Goal: Task Accomplishment & Management: Manage account settings

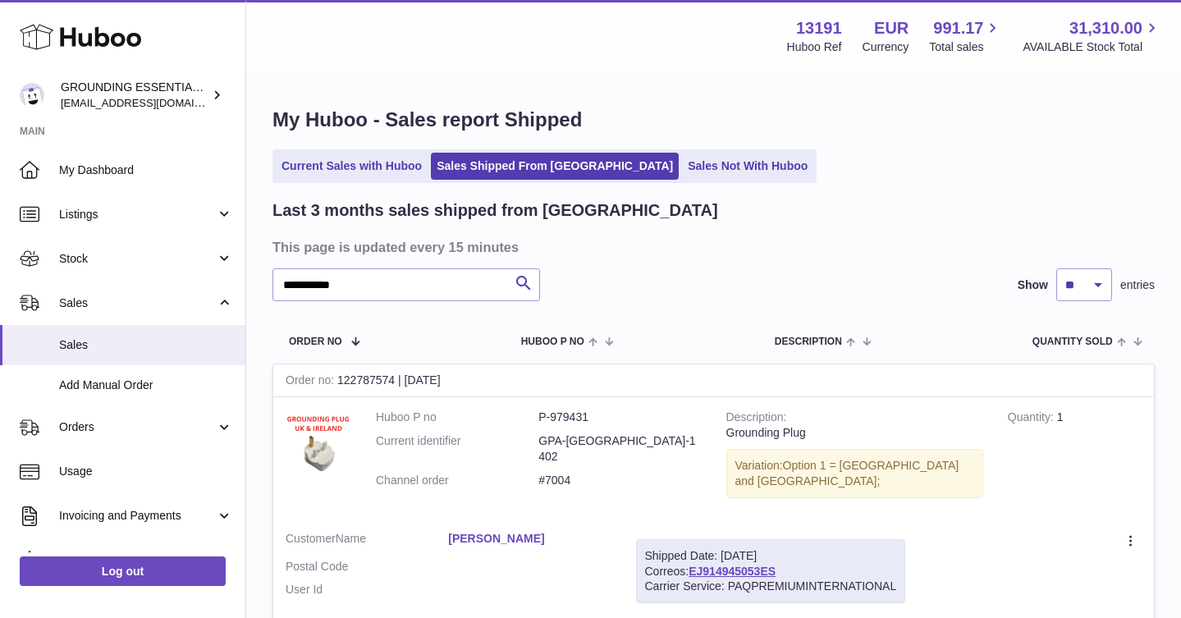
click at [682, 156] on link "Sales Not With Huboo" at bounding box center [747, 166] width 131 height 27
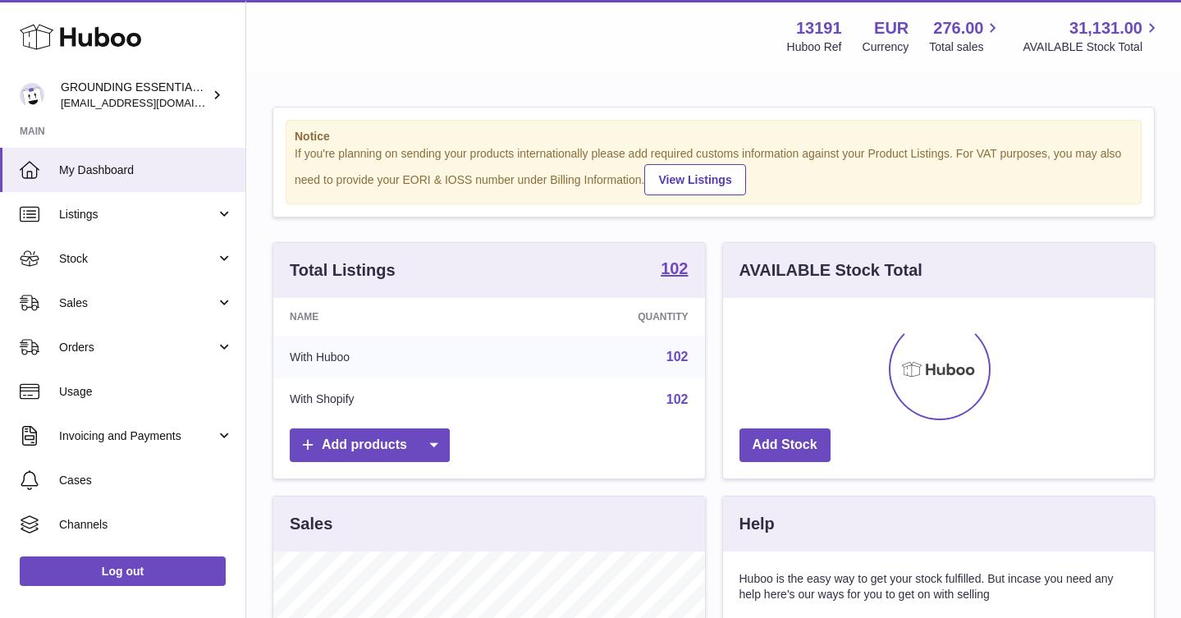
scroll to position [256, 431]
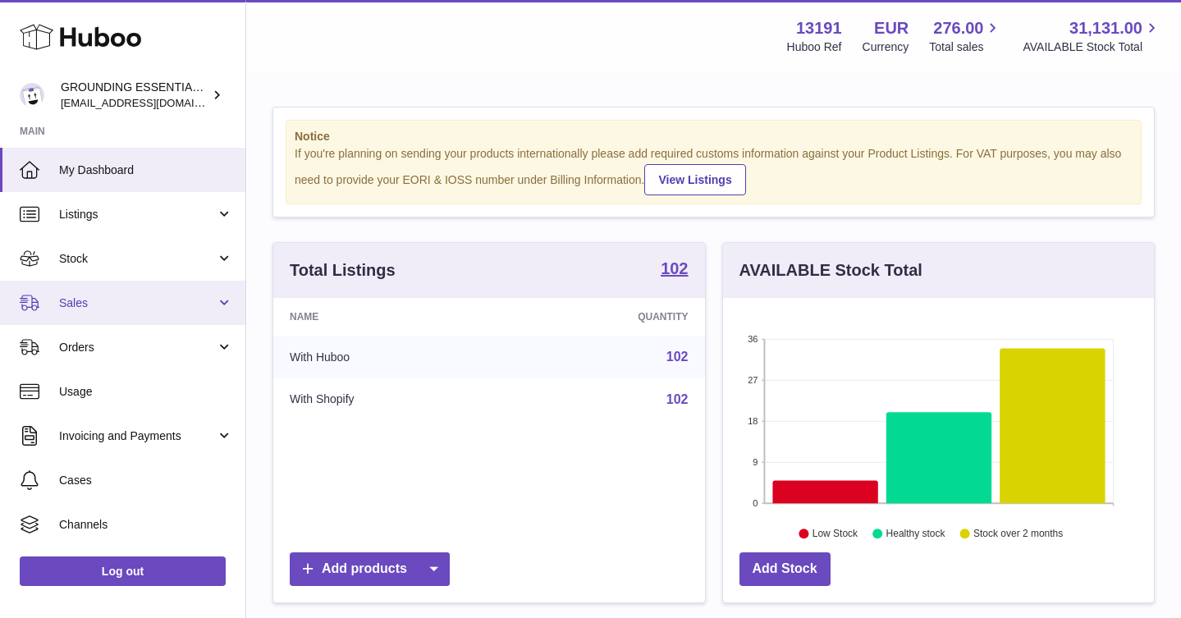
click at [167, 299] on span "Sales" at bounding box center [137, 303] width 157 height 16
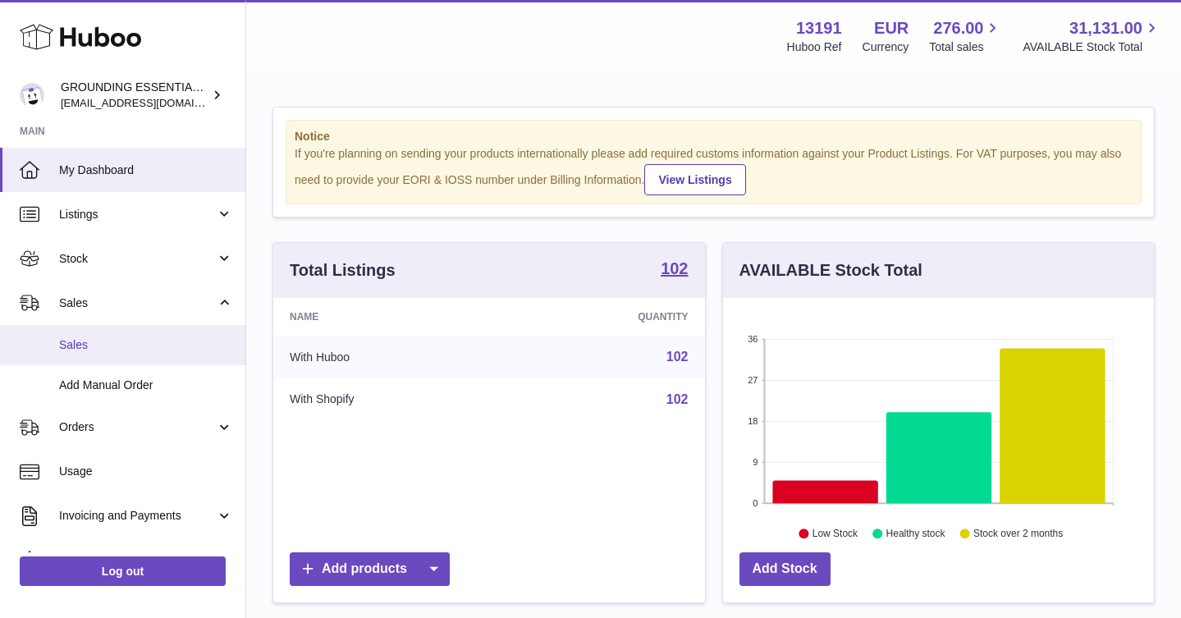
click at [142, 346] on span "Sales" at bounding box center [146, 345] width 174 height 16
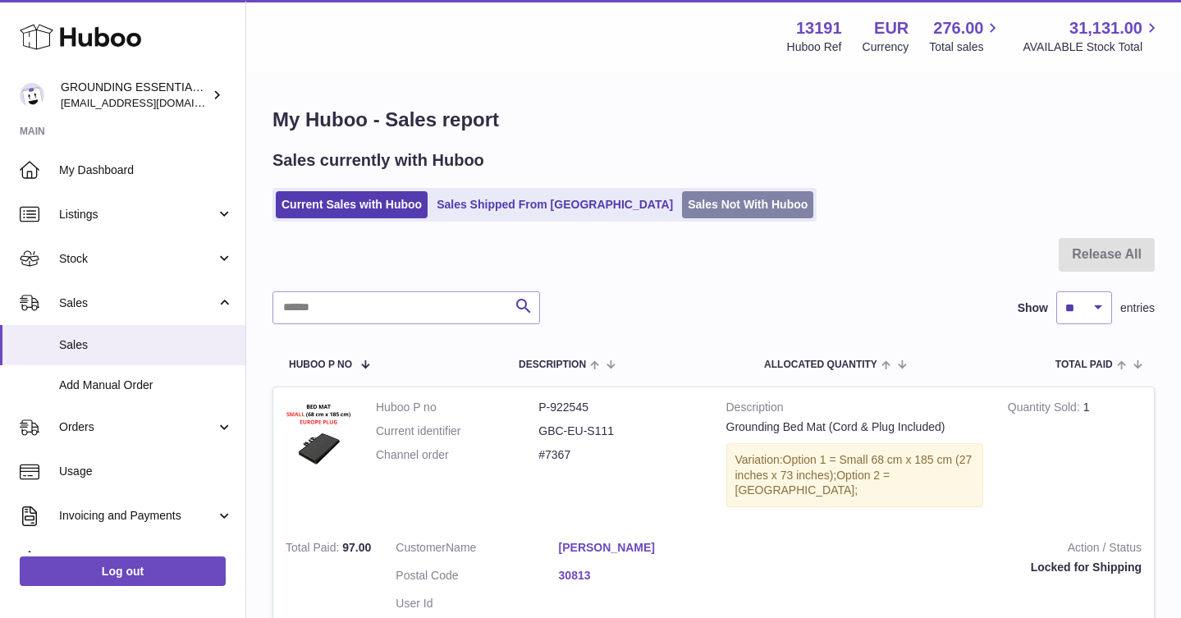
click at [682, 210] on link "Sales Not With Huboo" at bounding box center [747, 204] width 131 height 27
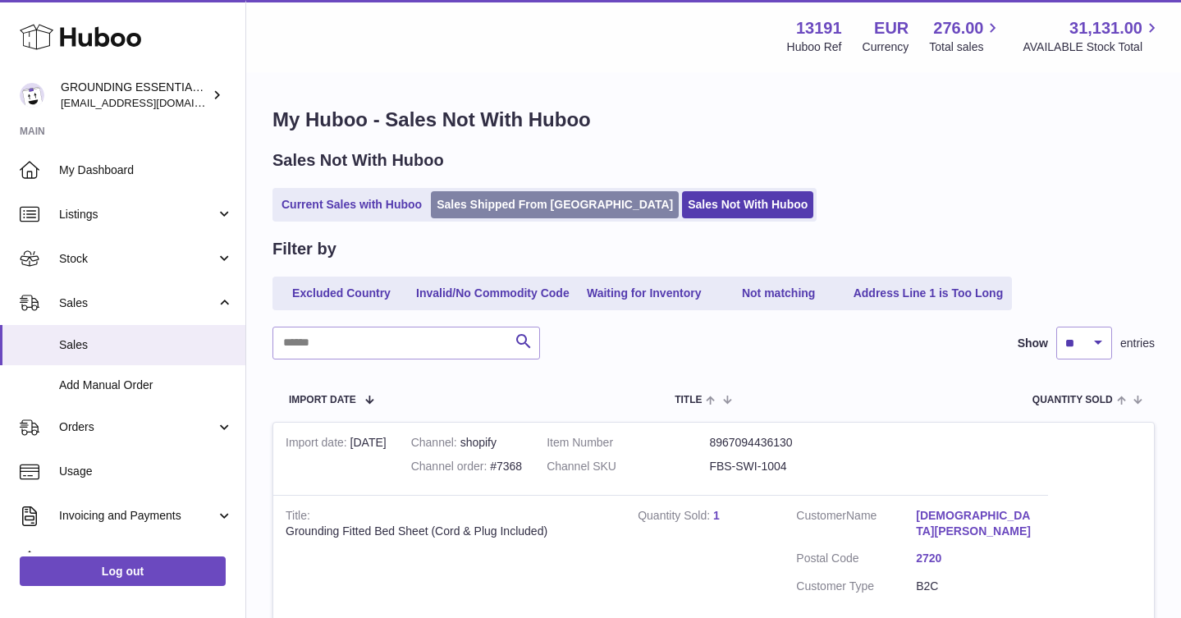
click at [473, 203] on link "Sales Shipped From [GEOGRAPHIC_DATA]" at bounding box center [555, 204] width 248 height 27
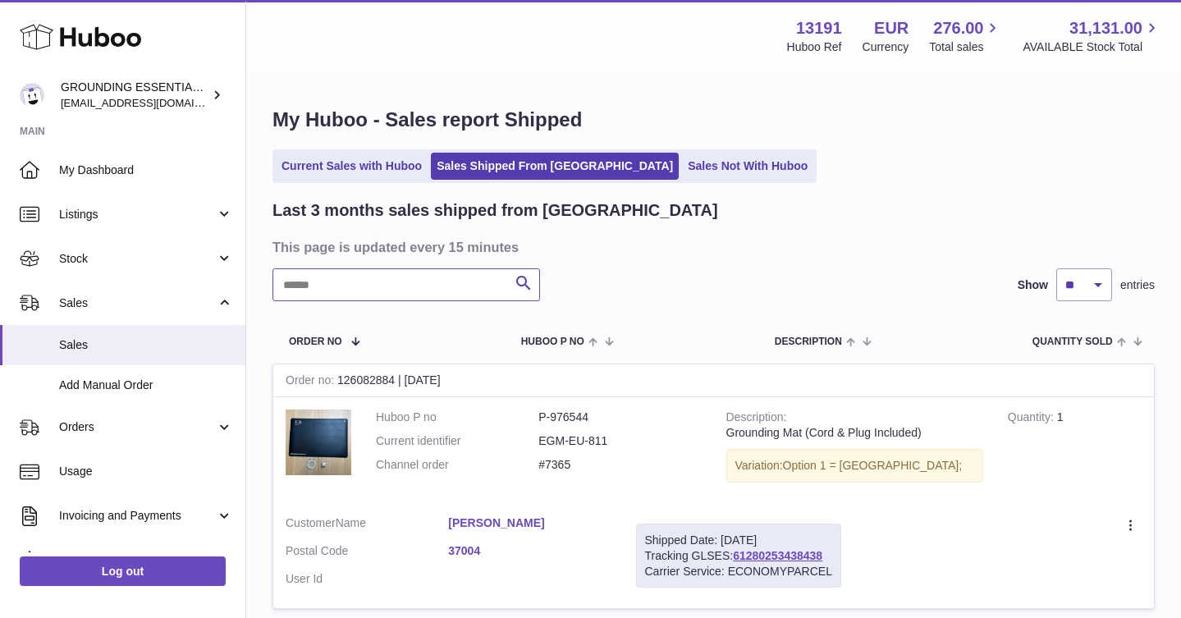
click at [328, 282] on input "text" at bounding box center [407, 284] width 268 height 33
paste input "*****"
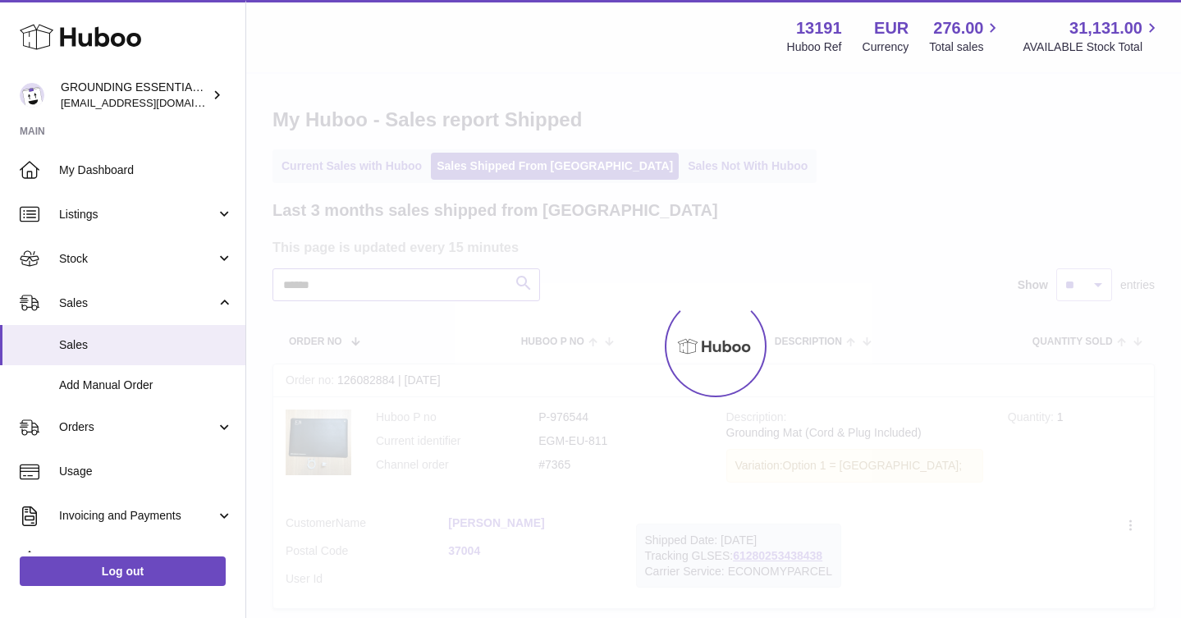
type input "*****"
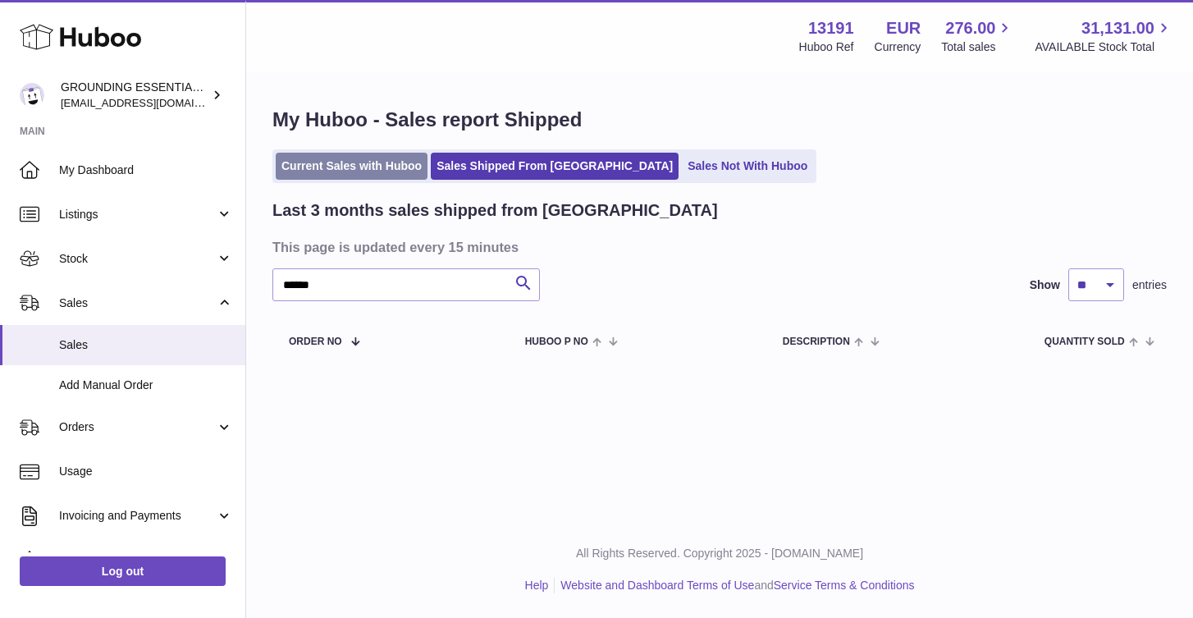
click at [377, 163] on link "Current Sales with Huboo" at bounding box center [352, 166] width 152 height 27
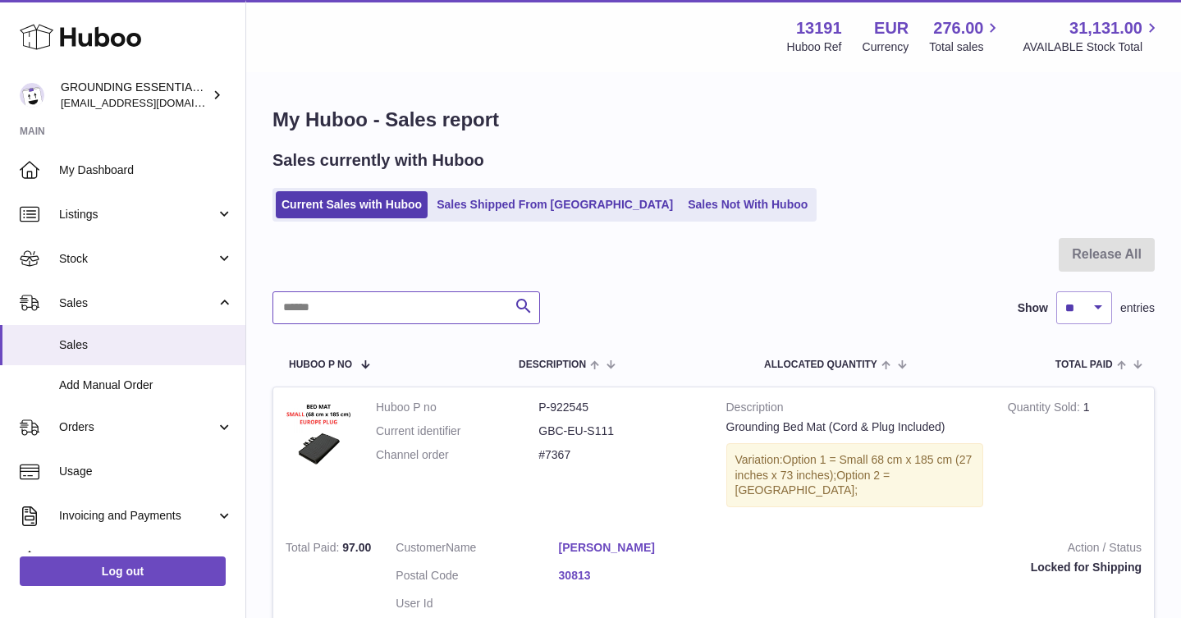
click at [344, 299] on input "text" at bounding box center [407, 307] width 268 height 33
paste input "*****"
type input "*****"
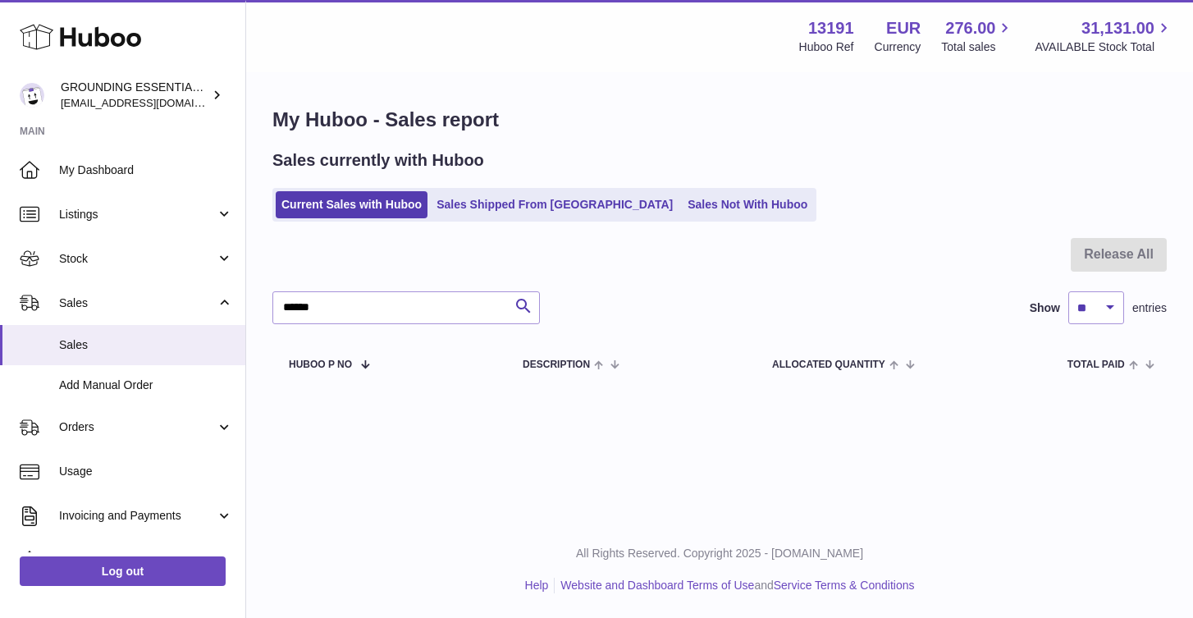
click at [503, 188] on ul "Current Sales with Huboo Sales Shipped From Huboo Sales Not With Huboo" at bounding box center [545, 205] width 544 height 34
click at [491, 197] on link "Sales Shipped From [GEOGRAPHIC_DATA]" at bounding box center [555, 204] width 248 height 27
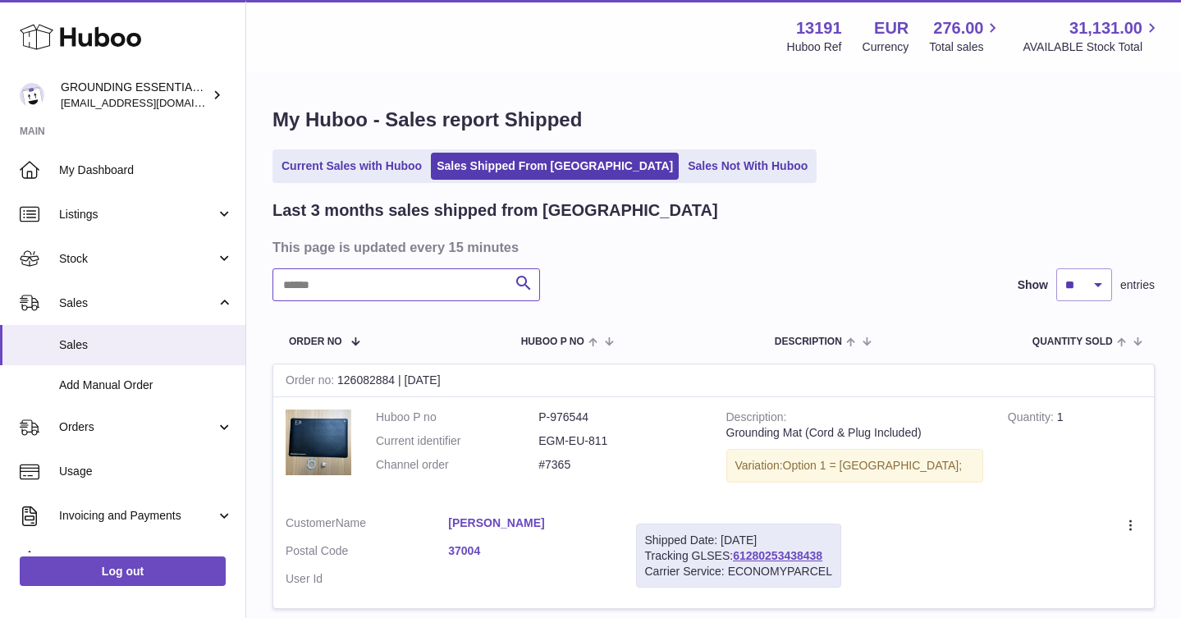
click at [361, 294] on input "text" at bounding box center [407, 284] width 268 height 33
type input "****"
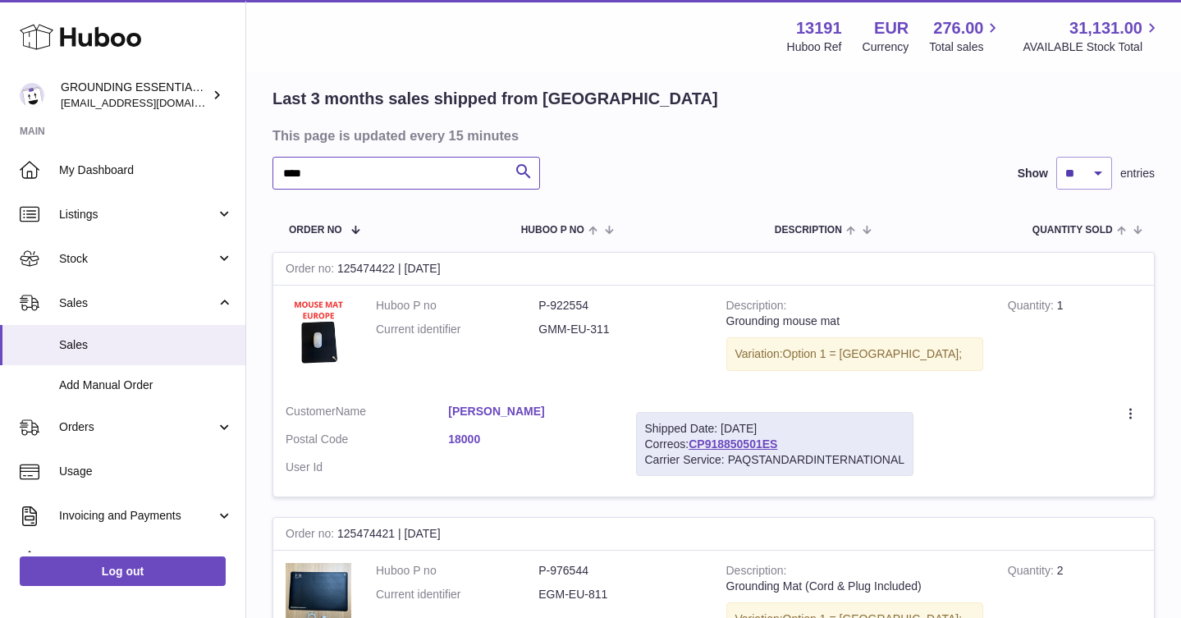
scroll to position [172, 0]
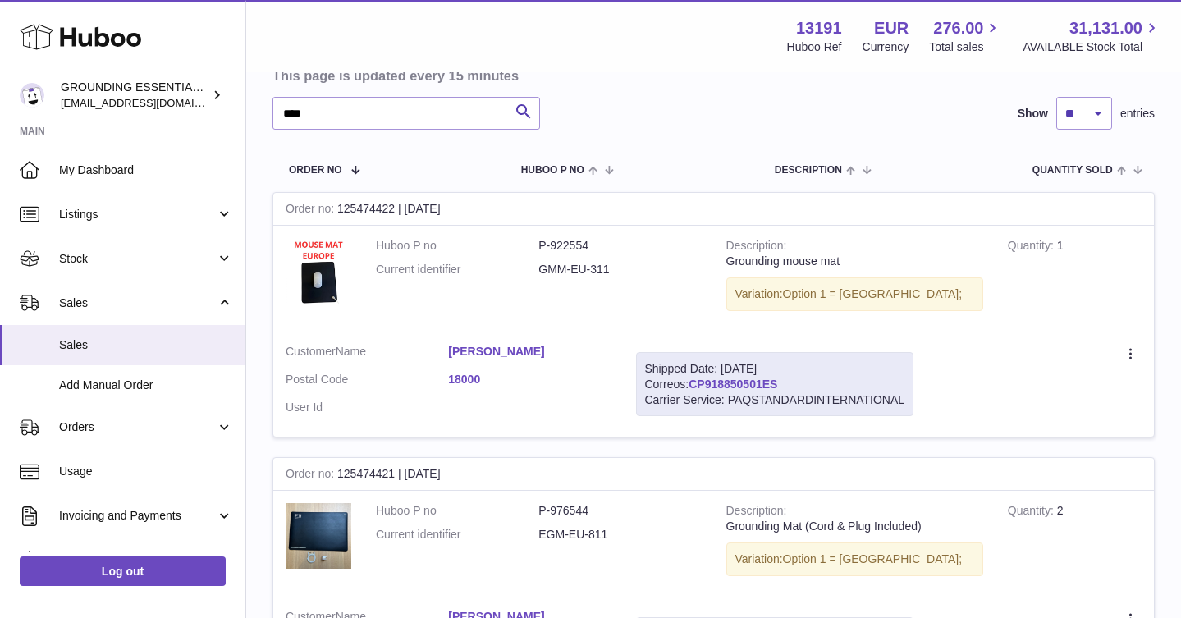
click at [747, 389] on link "CP918850501ES" at bounding box center [733, 384] width 89 height 13
click at [496, 347] on link "Milos Zivkovic" at bounding box center [529, 352] width 163 height 16
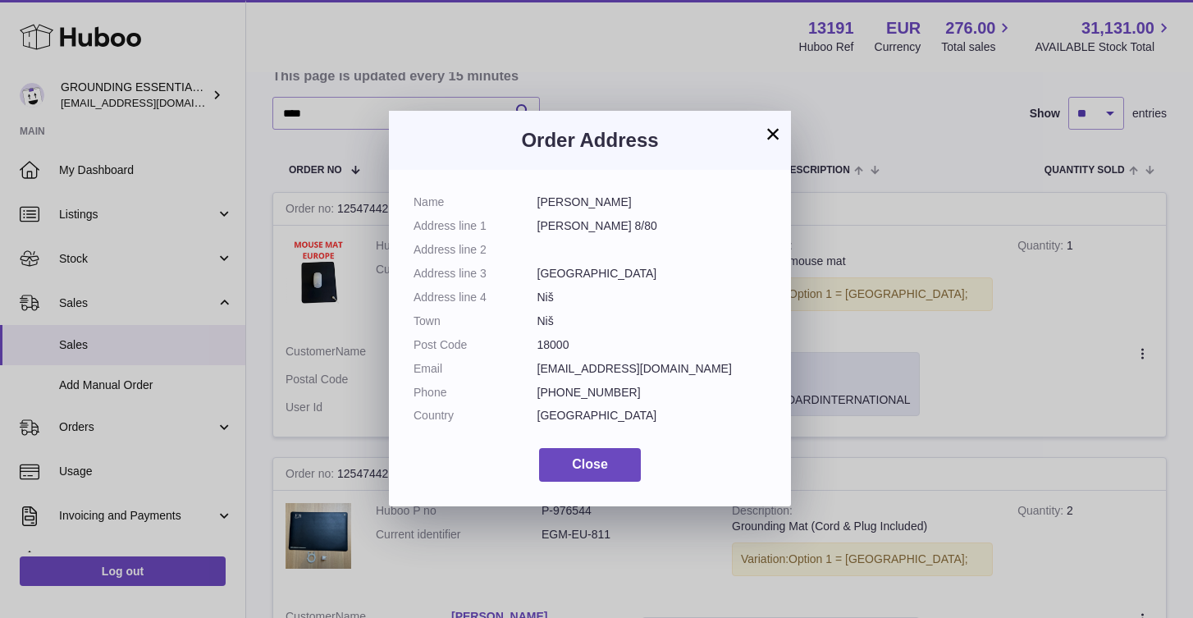
click at [584, 202] on dd "Milos Zivkovic" at bounding box center [653, 203] width 230 height 16
copy dl "Milos Zivkovic"
click at [776, 124] on button "×" at bounding box center [773, 134] width 20 height 20
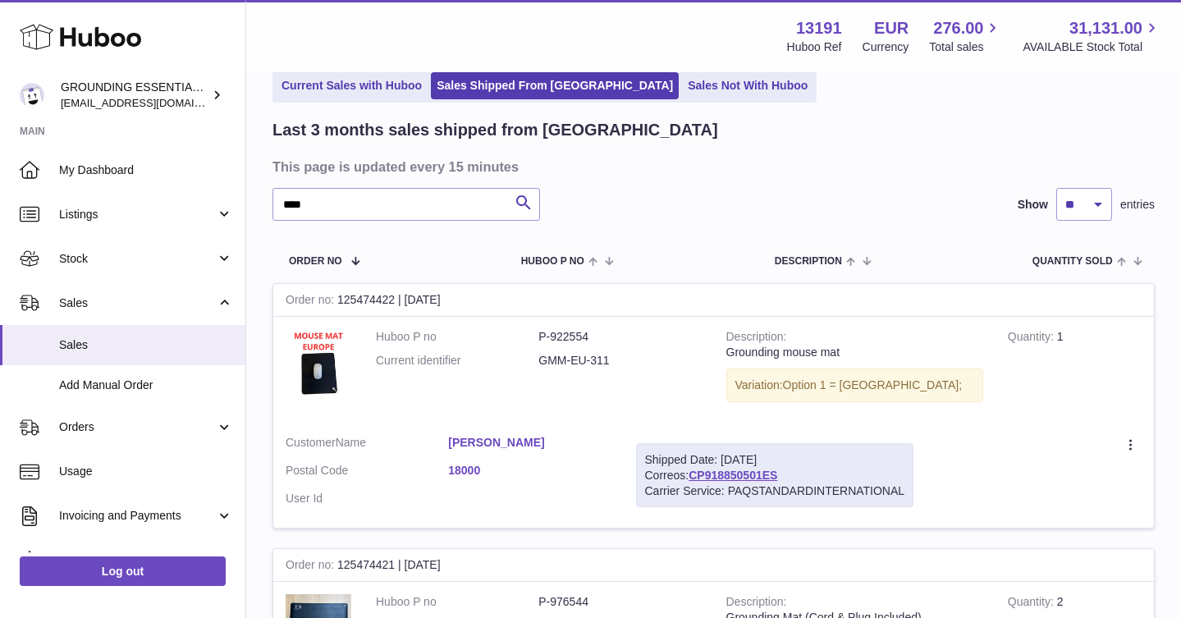
scroll to position [0, 0]
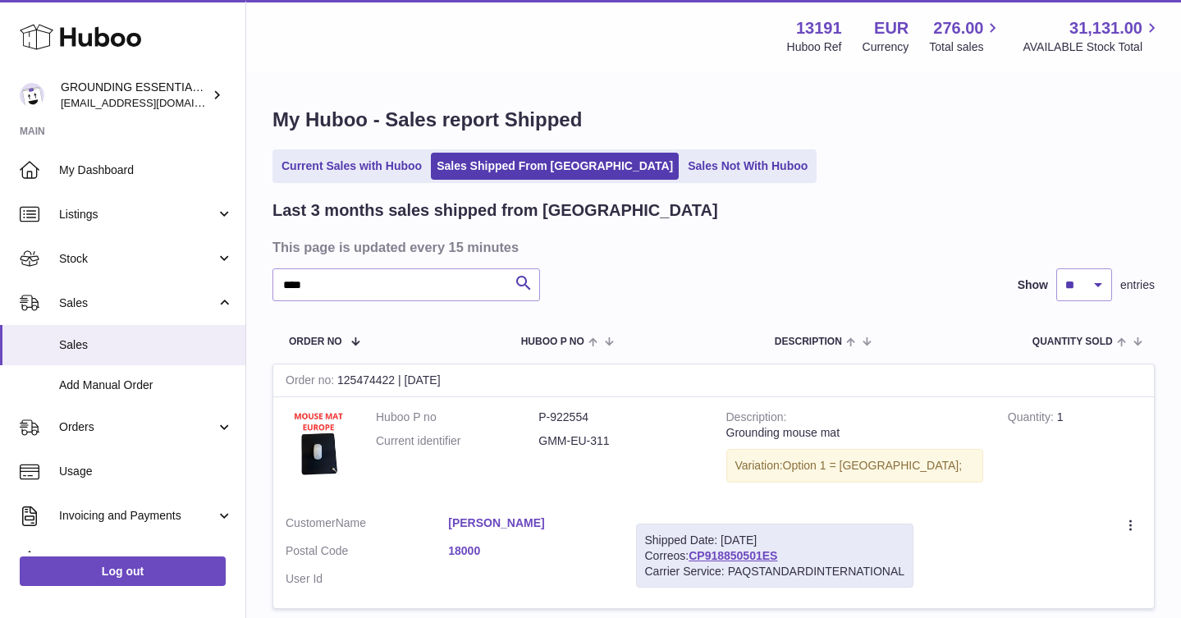
click at [337, 182] on ul "Current Sales with Huboo Sales Shipped From Huboo Sales Not With Huboo" at bounding box center [545, 166] width 544 height 34
click at [328, 171] on link "Current Sales with Huboo" at bounding box center [352, 166] width 152 height 27
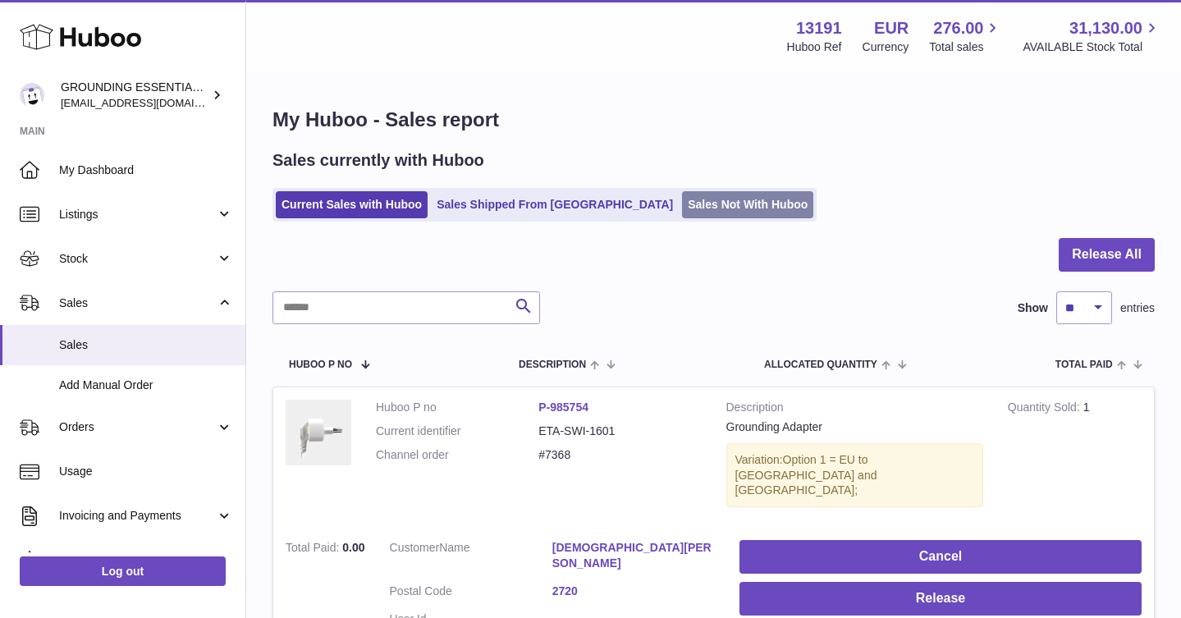
click at [694, 207] on link "Sales Not With Huboo" at bounding box center [747, 204] width 131 height 27
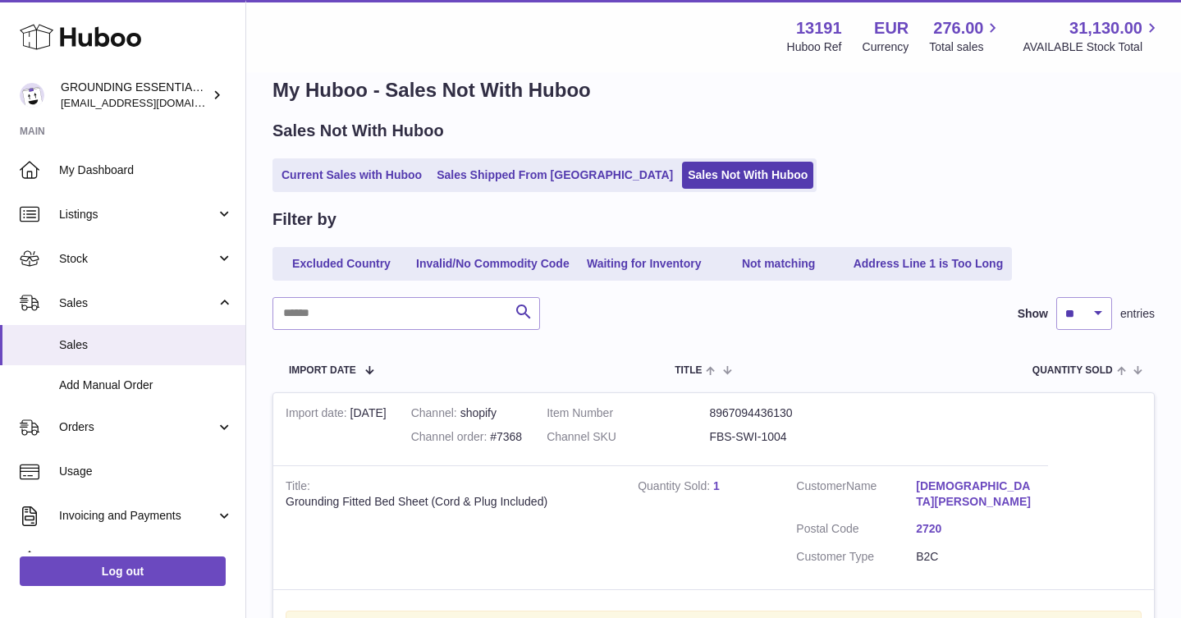
scroll to position [58, 0]
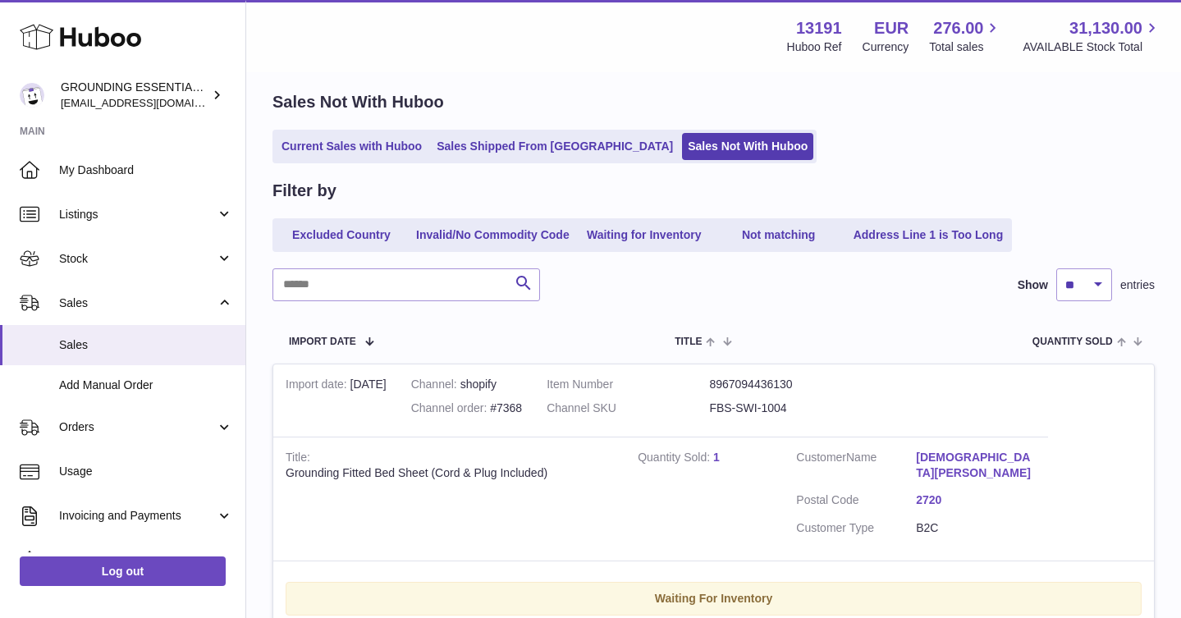
click at [763, 410] on dd "FBS-SWI-1004" at bounding box center [790, 409] width 163 height 16
copy tr "FBS-SWI-1004"
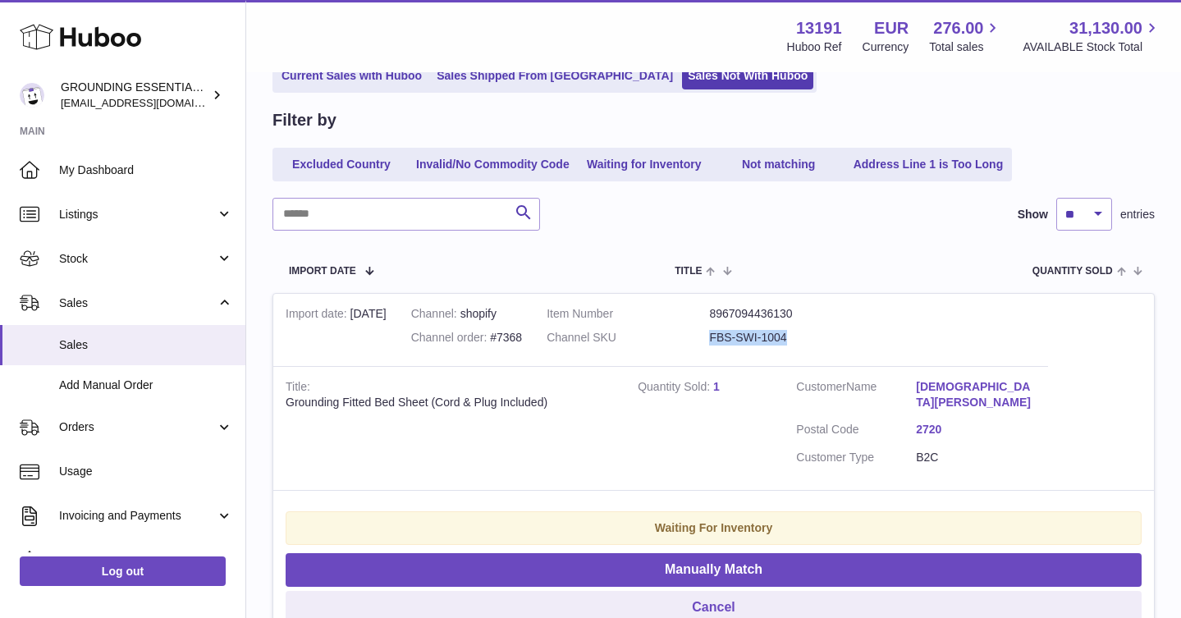
scroll to position [149, 0]
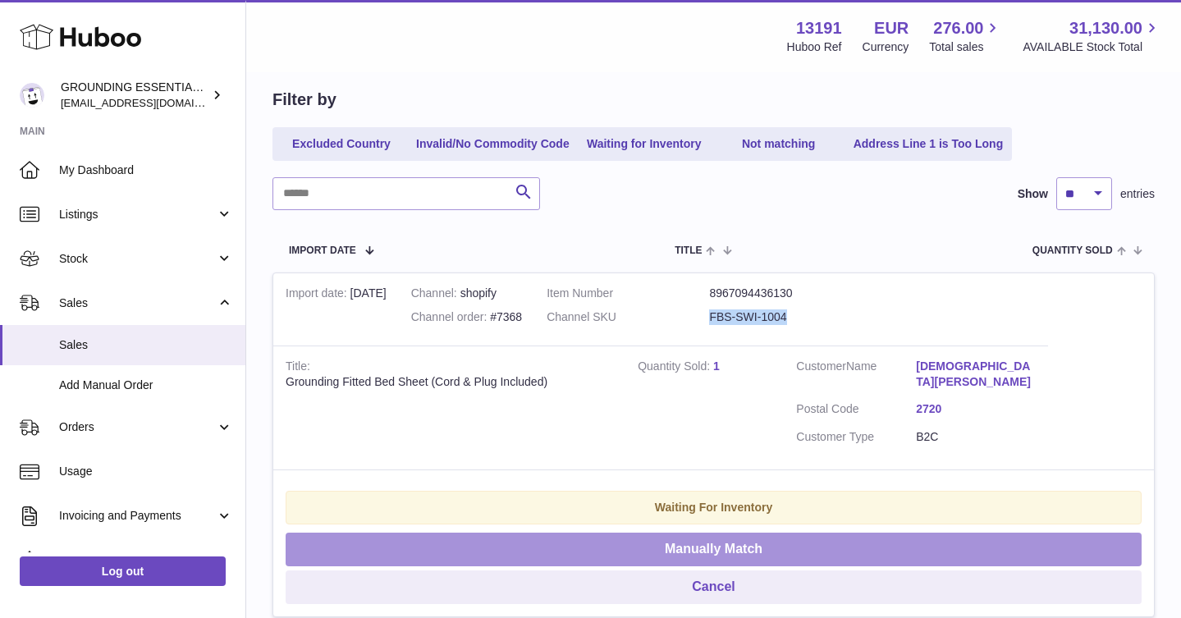
click at [746, 537] on button "Manually Match" at bounding box center [714, 550] width 856 height 34
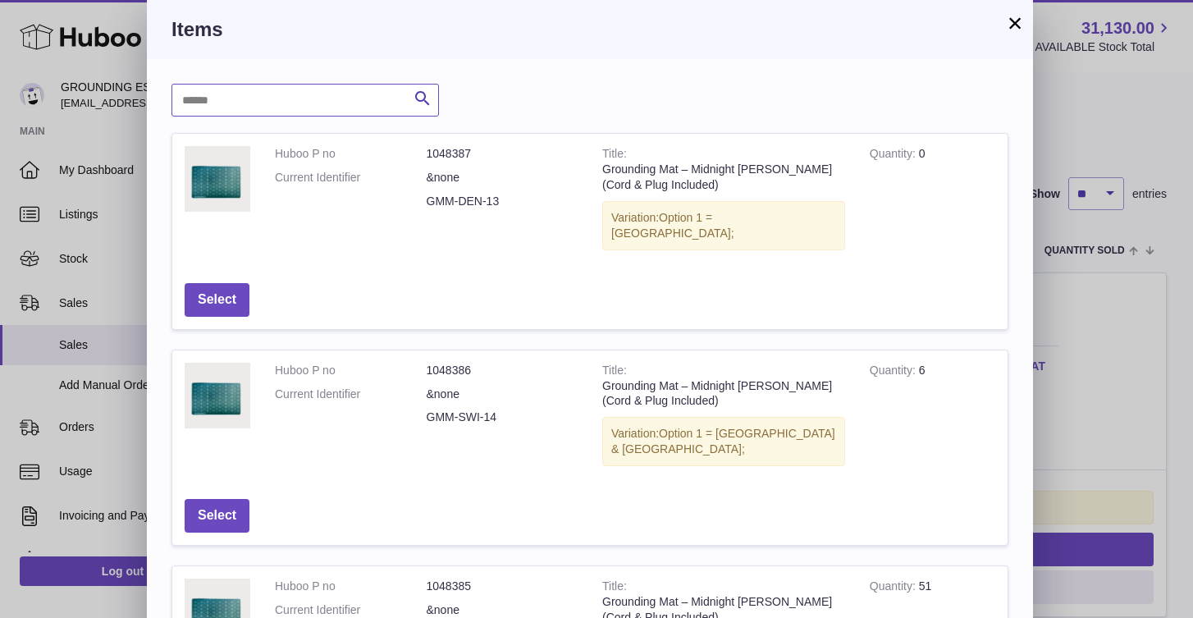
click at [295, 108] on input "text" at bounding box center [306, 100] width 268 height 33
paste input "**********"
click at [231, 98] on input "**********" at bounding box center [306, 100] width 268 height 33
click at [347, 94] on input "**********" at bounding box center [306, 100] width 268 height 33
type input "**********"
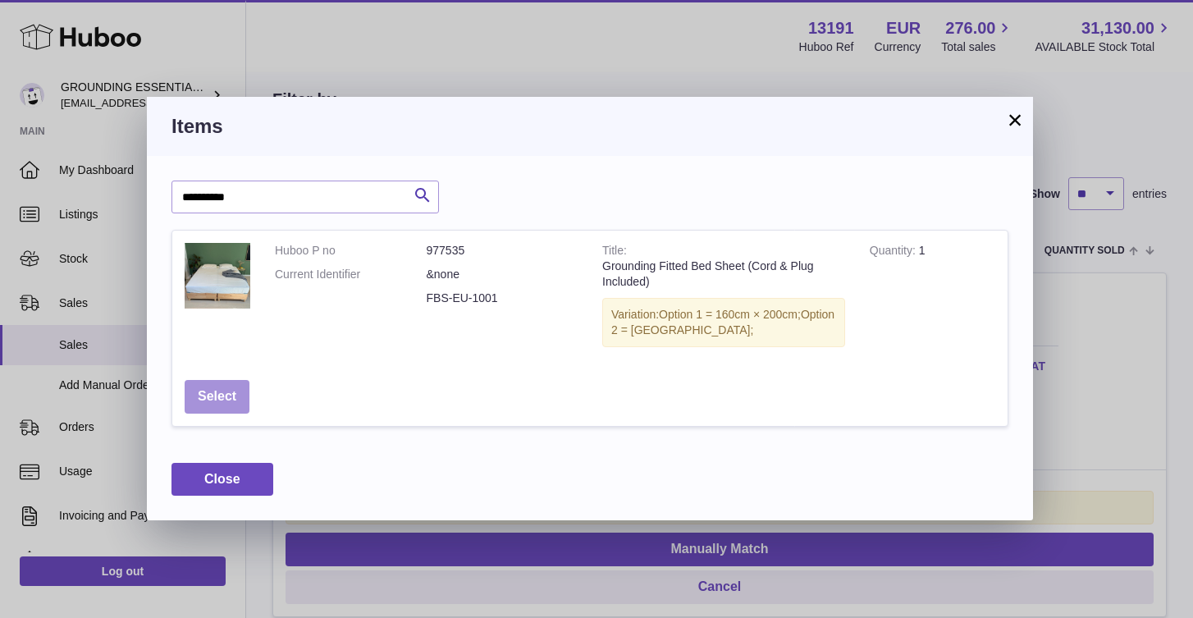
click at [218, 396] on button "Select" at bounding box center [217, 397] width 65 height 34
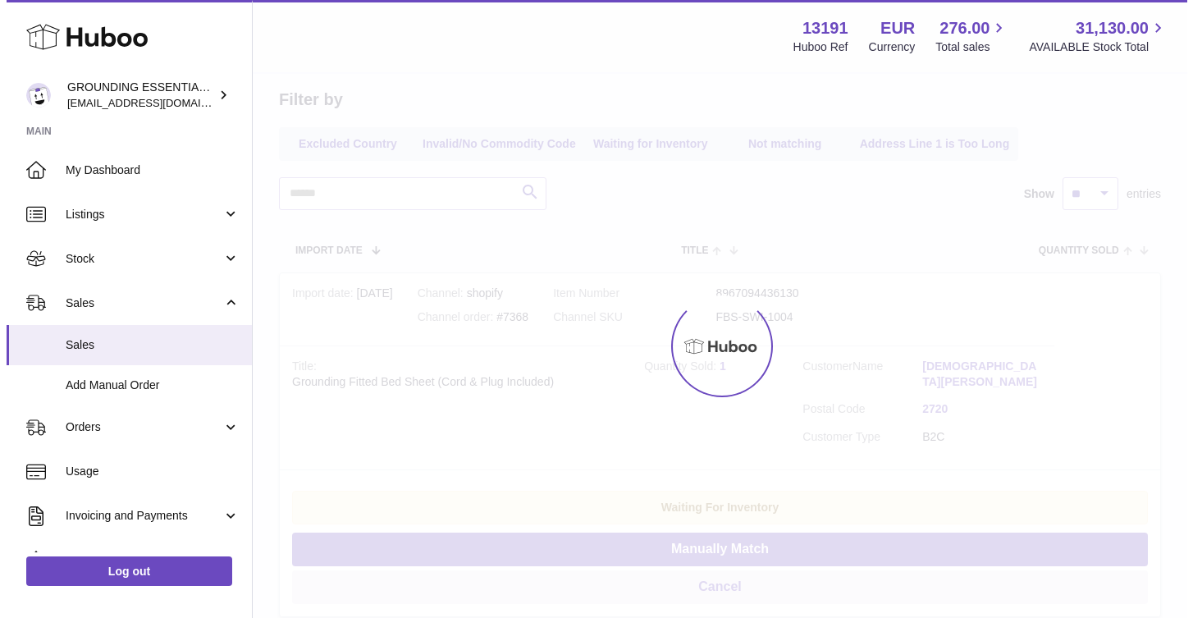
scroll to position [0, 0]
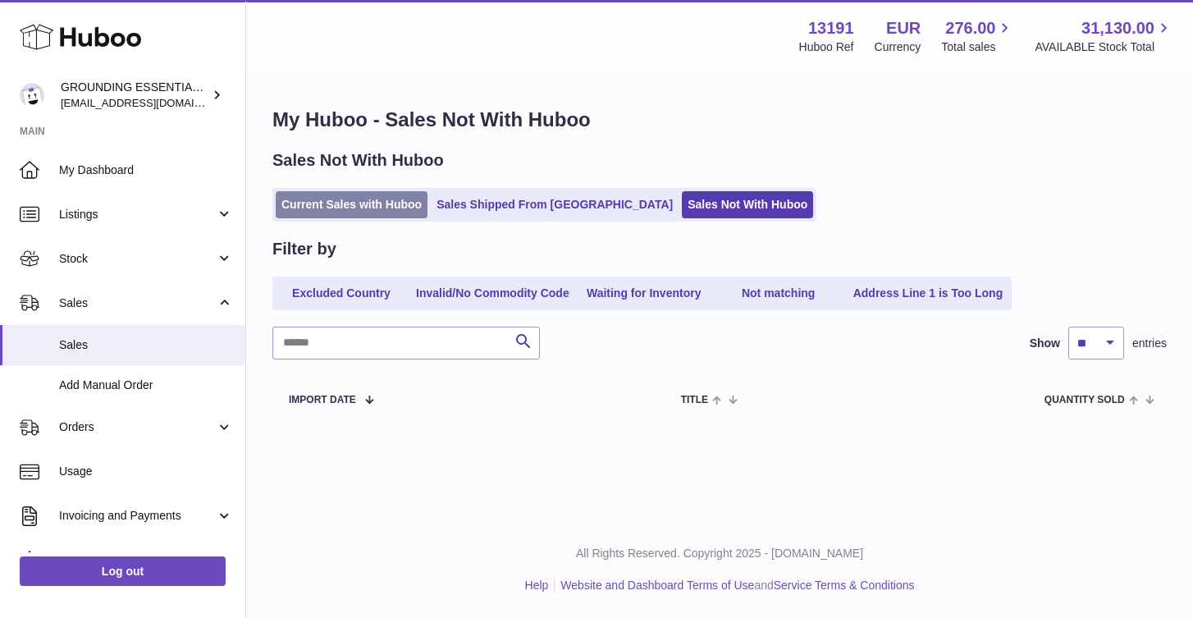
click at [378, 209] on link "Current Sales with Huboo" at bounding box center [352, 204] width 152 height 27
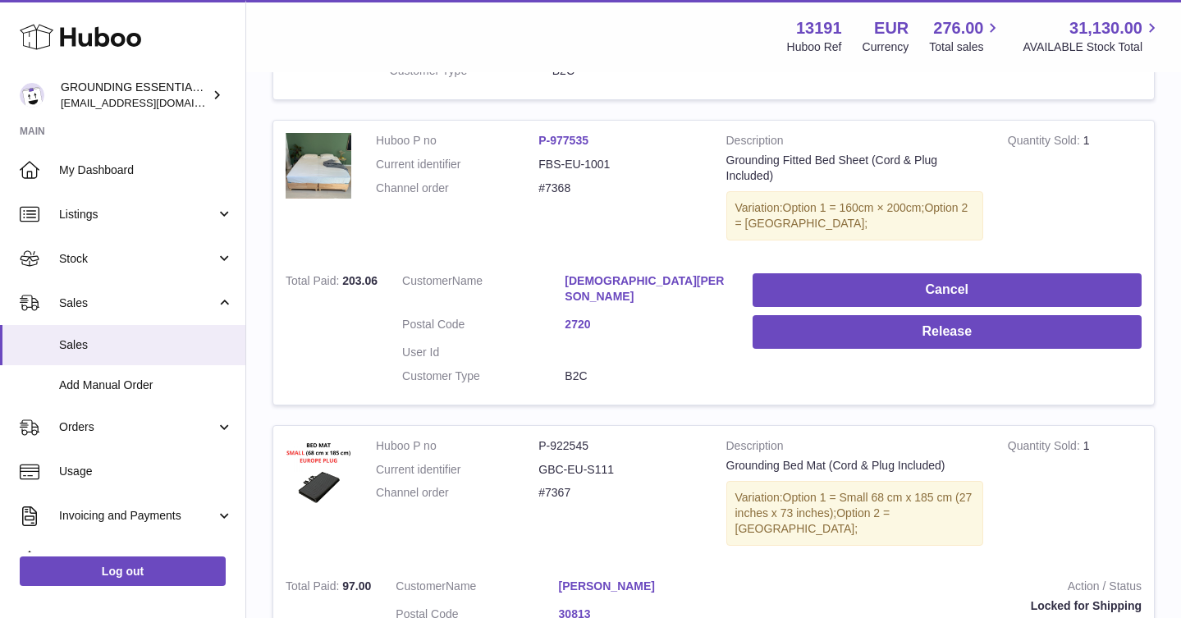
scroll to position [565, 0]
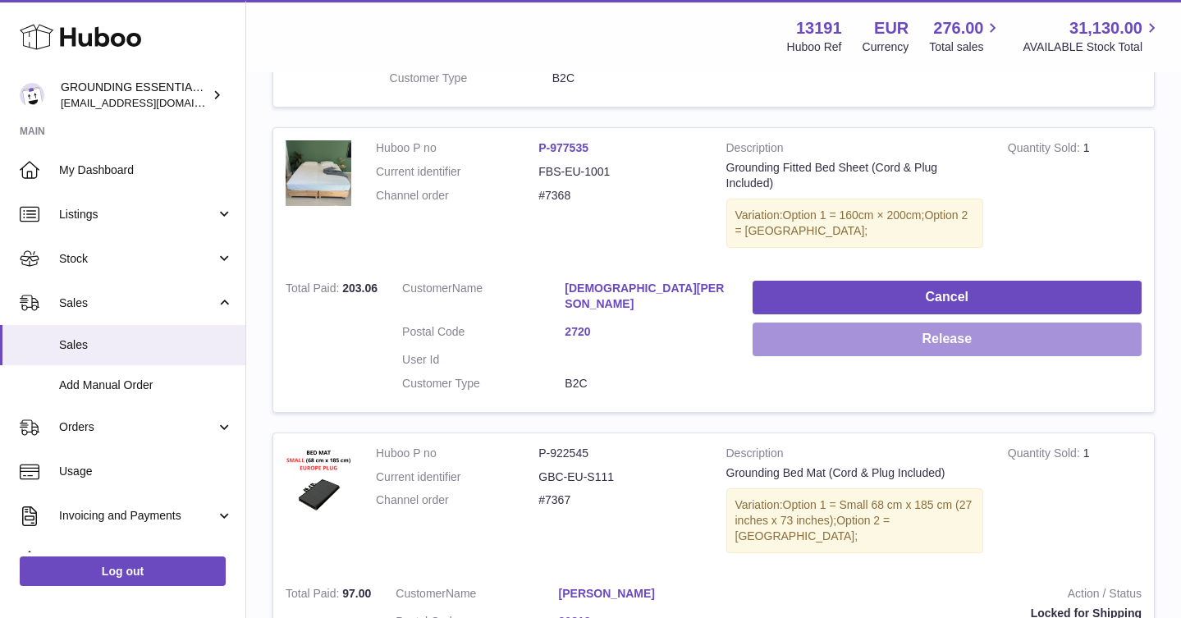
click at [949, 323] on button "Release" at bounding box center [947, 340] width 389 height 34
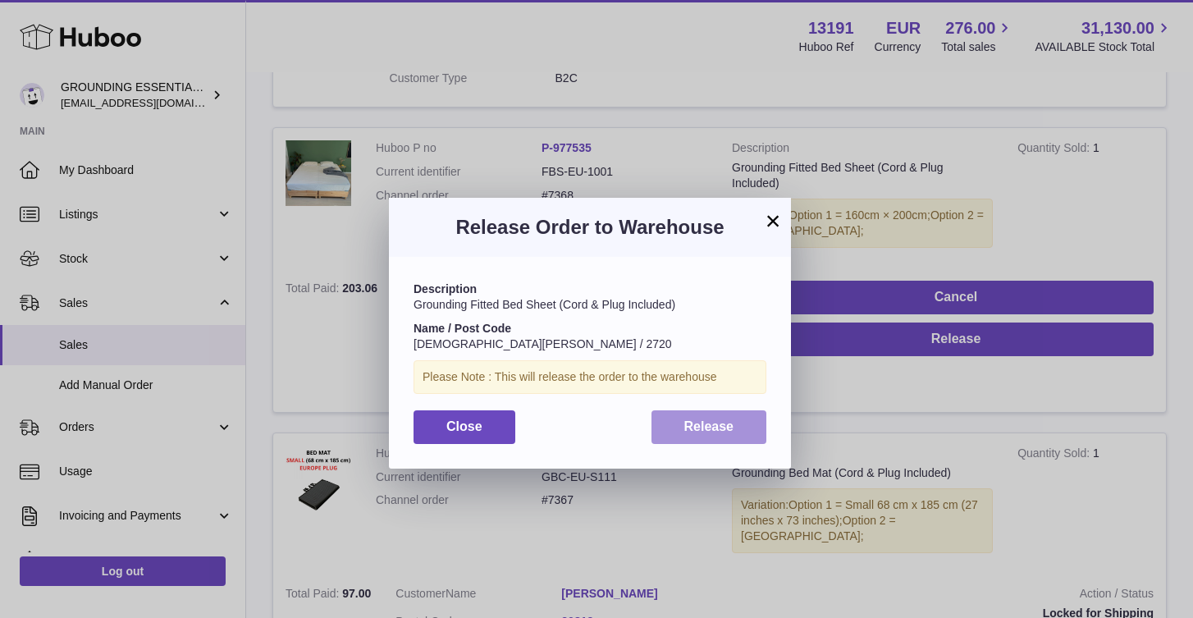
click at [737, 419] on button "Release" at bounding box center [710, 427] width 116 height 34
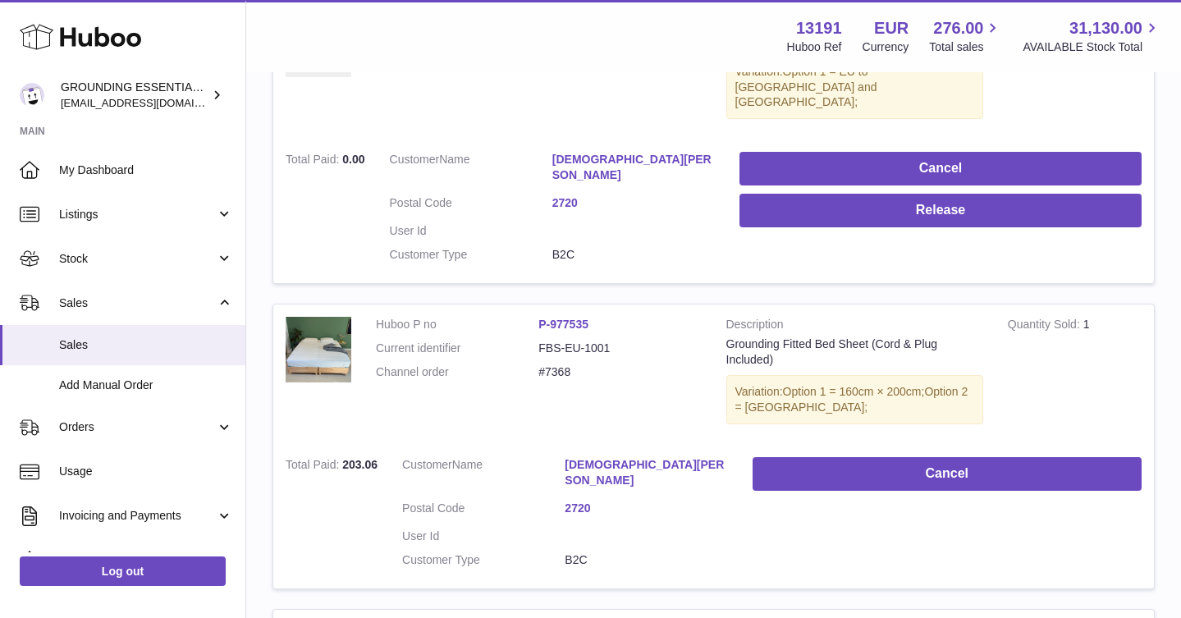
scroll to position [351, 0]
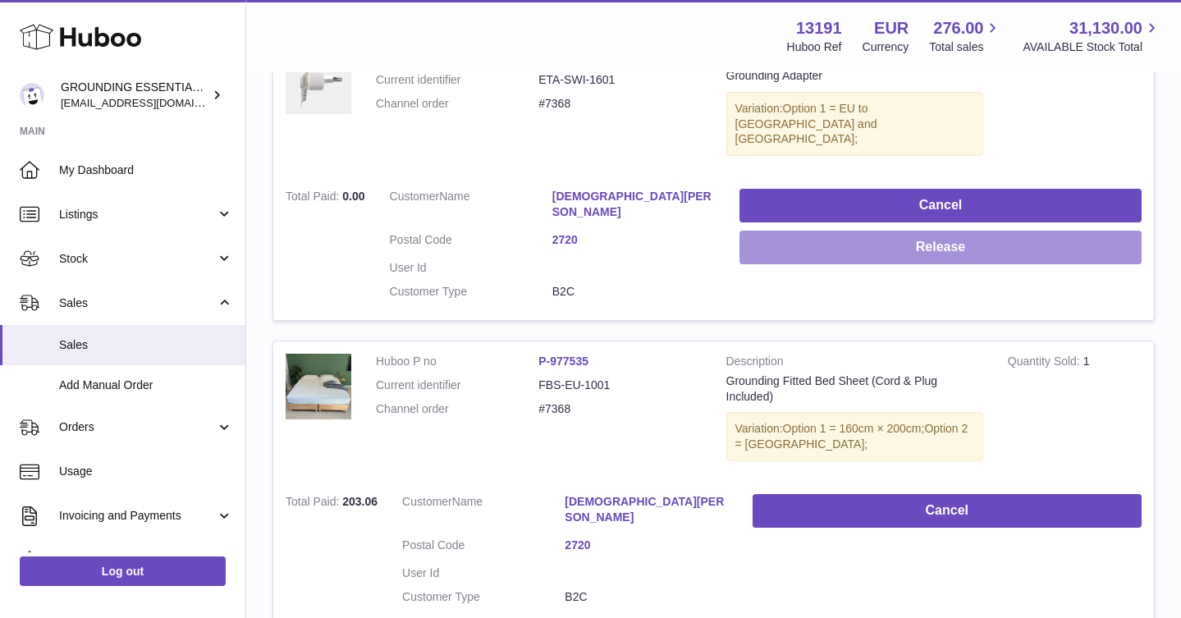
click at [970, 231] on button "Release" at bounding box center [941, 248] width 402 height 34
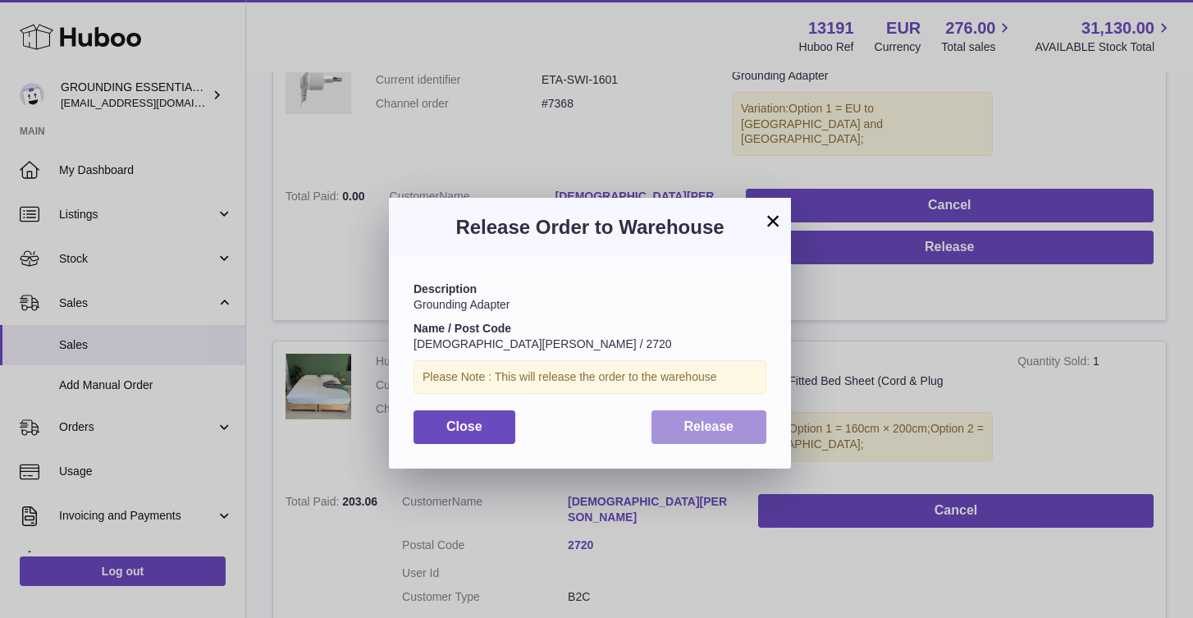
click at [733, 432] on span "Release" at bounding box center [710, 426] width 50 height 14
